Goal: Communication & Community: Answer question/provide support

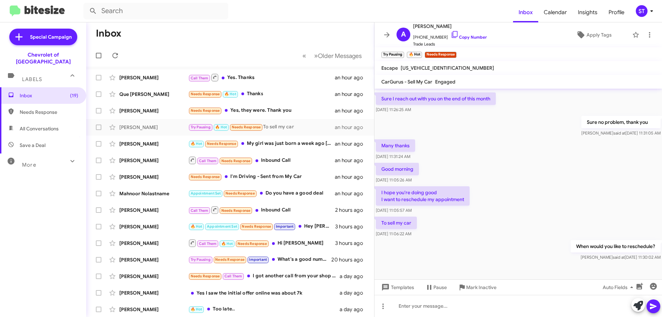
click at [59, 109] on span "Needs Response" at bounding box center [49, 112] width 59 height 7
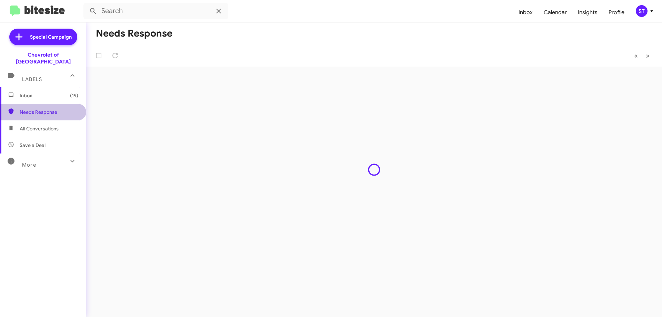
type input "in:needs-response"
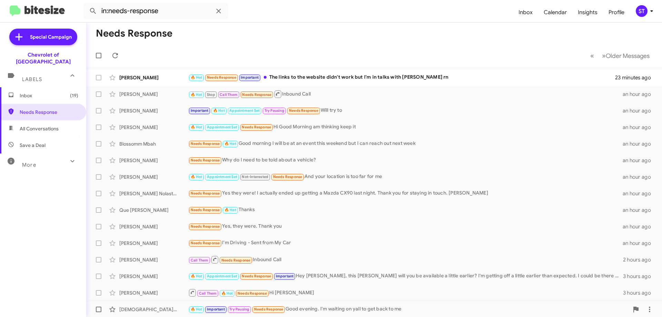
click at [145, 311] on div "[DEMOGRAPHIC_DATA][PERSON_NAME]" at bounding box center [153, 309] width 69 height 7
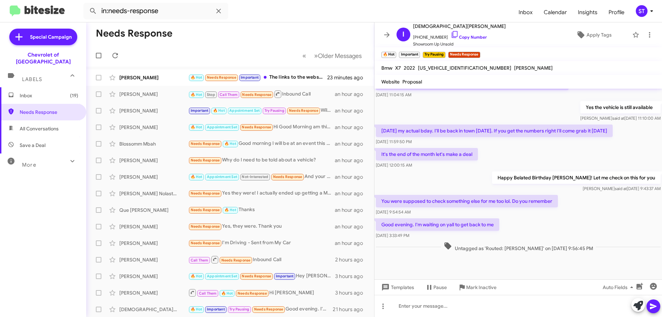
scroll to position [268, 0]
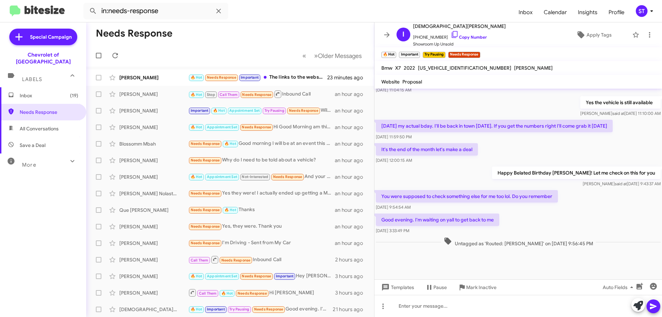
click at [47, 92] on span "Inbox (19)" at bounding box center [49, 95] width 59 height 7
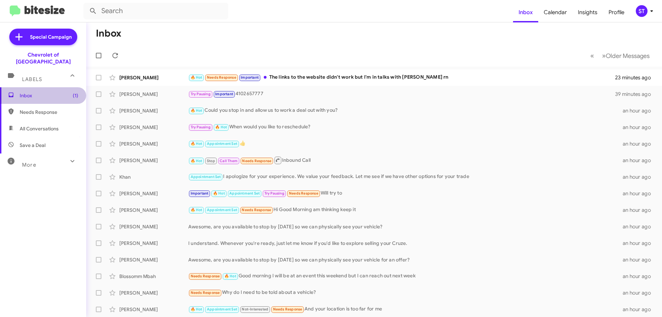
click at [50, 92] on span "Inbox (1)" at bounding box center [49, 95] width 59 height 7
click at [115, 56] on icon at bounding box center [115, 55] width 8 height 8
click at [46, 109] on span "Needs Response" at bounding box center [49, 112] width 59 height 7
type input "in:needs-response"
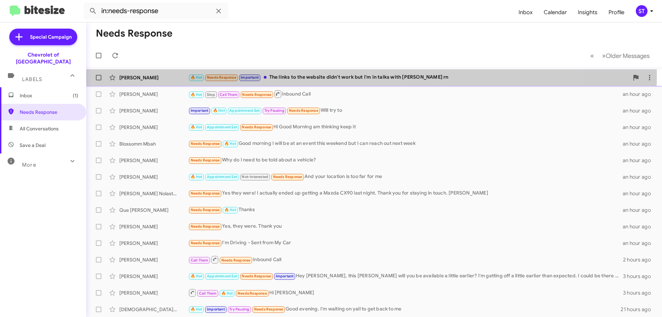
click at [314, 78] on div "🔥 Hot Needs Response Important The links to the website didn't work but I'm in …" at bounding box center [408, 77] width 440 height 8
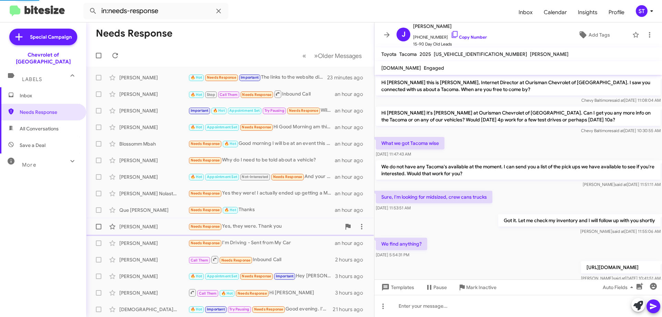
scroll to position [82, 0]
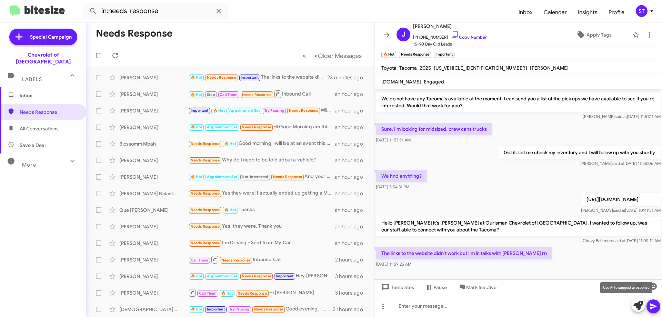
click at [633, 305] on icon at bounding box center [638, 306] width 10 height 10
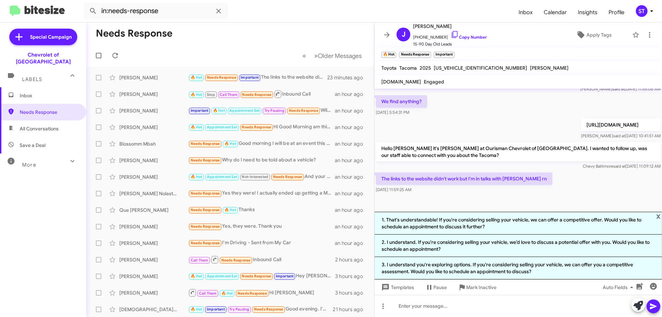
scroll to position [163, 0]
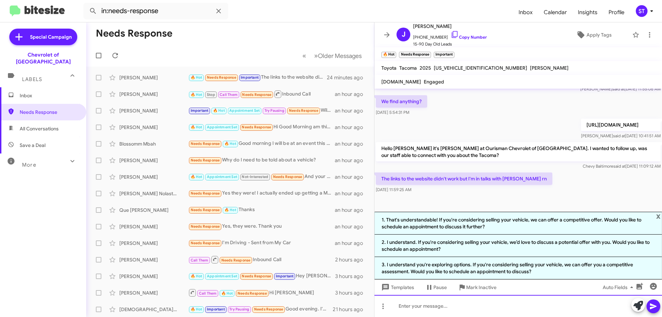
drag, startPoint x: 454, startPoint y: 307, endPoint x: 442, endPoint y: 308, distance: 11.8
click at [453, 307] on div at bounding box center [517, 306] width 287 height 22
